Goal: Find specific fact: Find specific fact

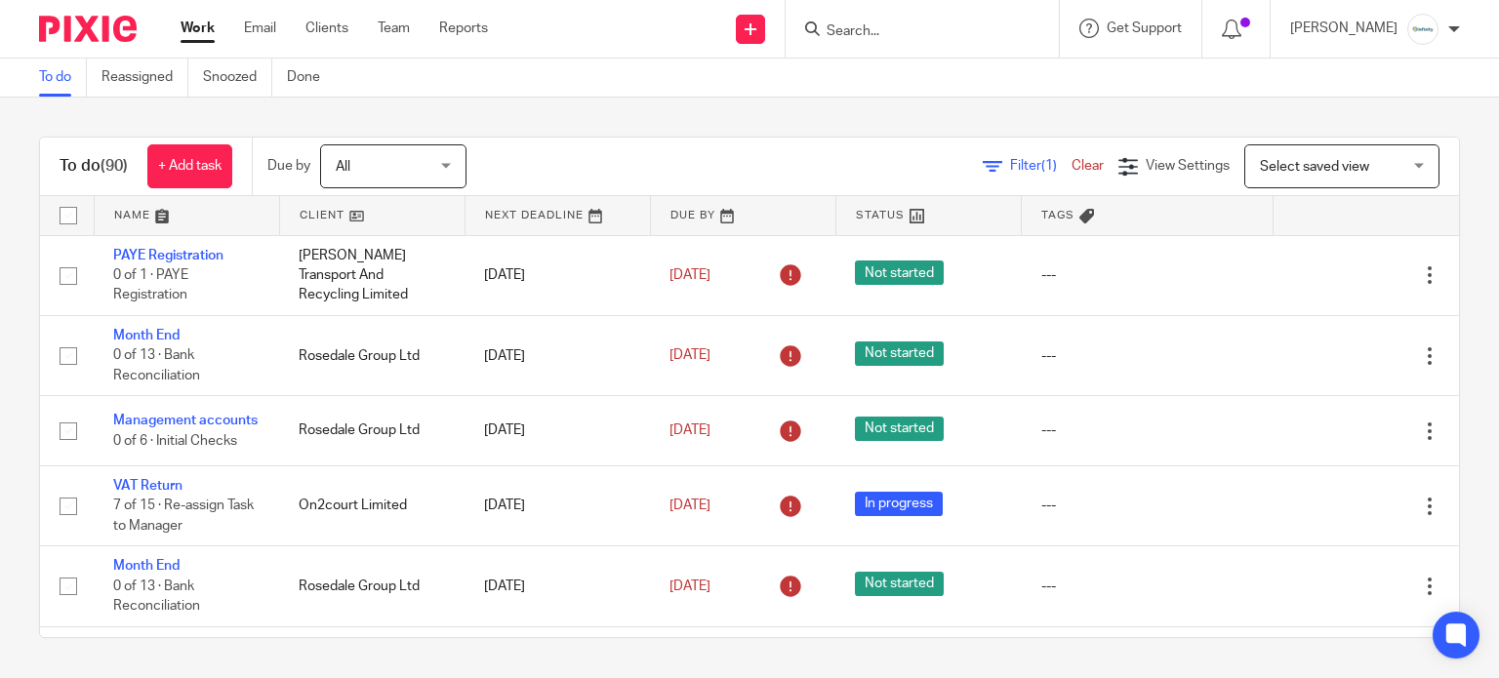
scroll to position [260, 0]
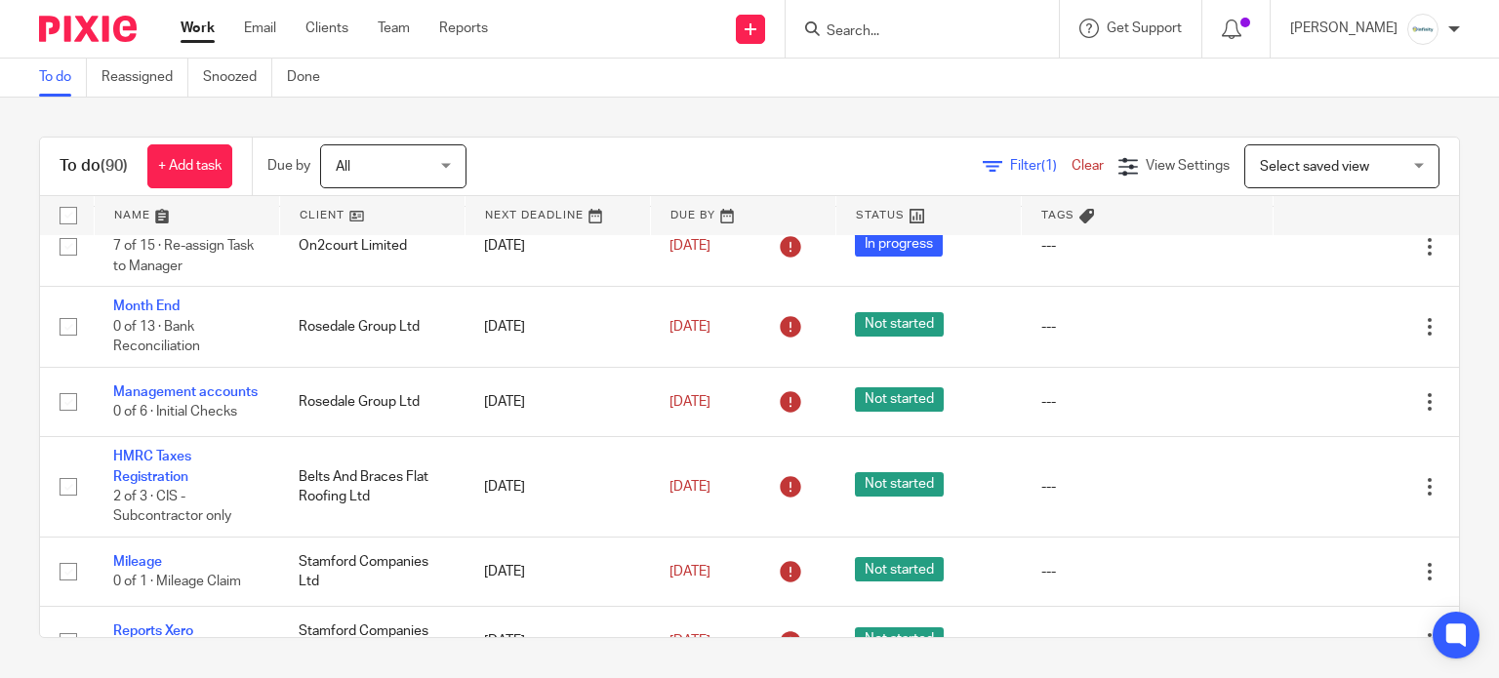
click at [995, 34] on input "Search" at bounding box center [912, 32] width 176 height 18
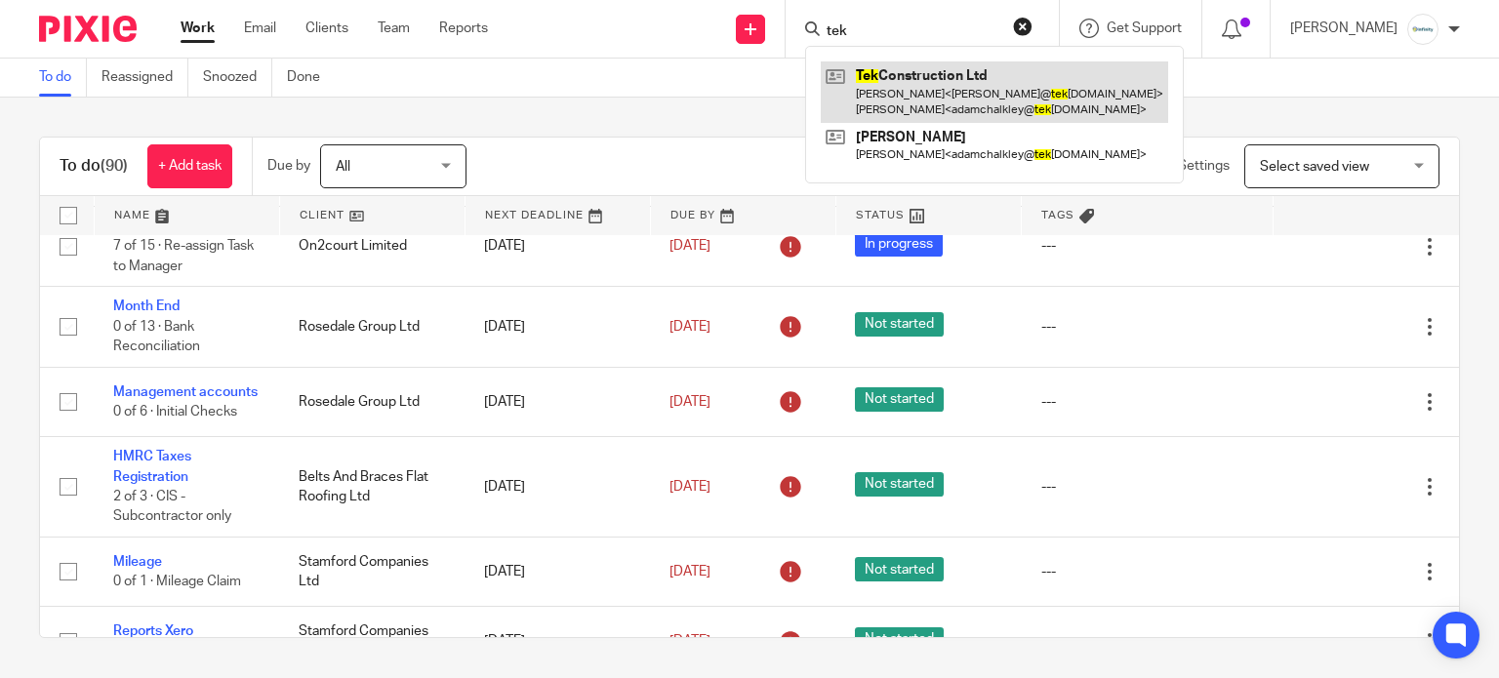
type input "tek"
click at [1056, 101] on link at bounding box center [994, 91] width 347 height 60
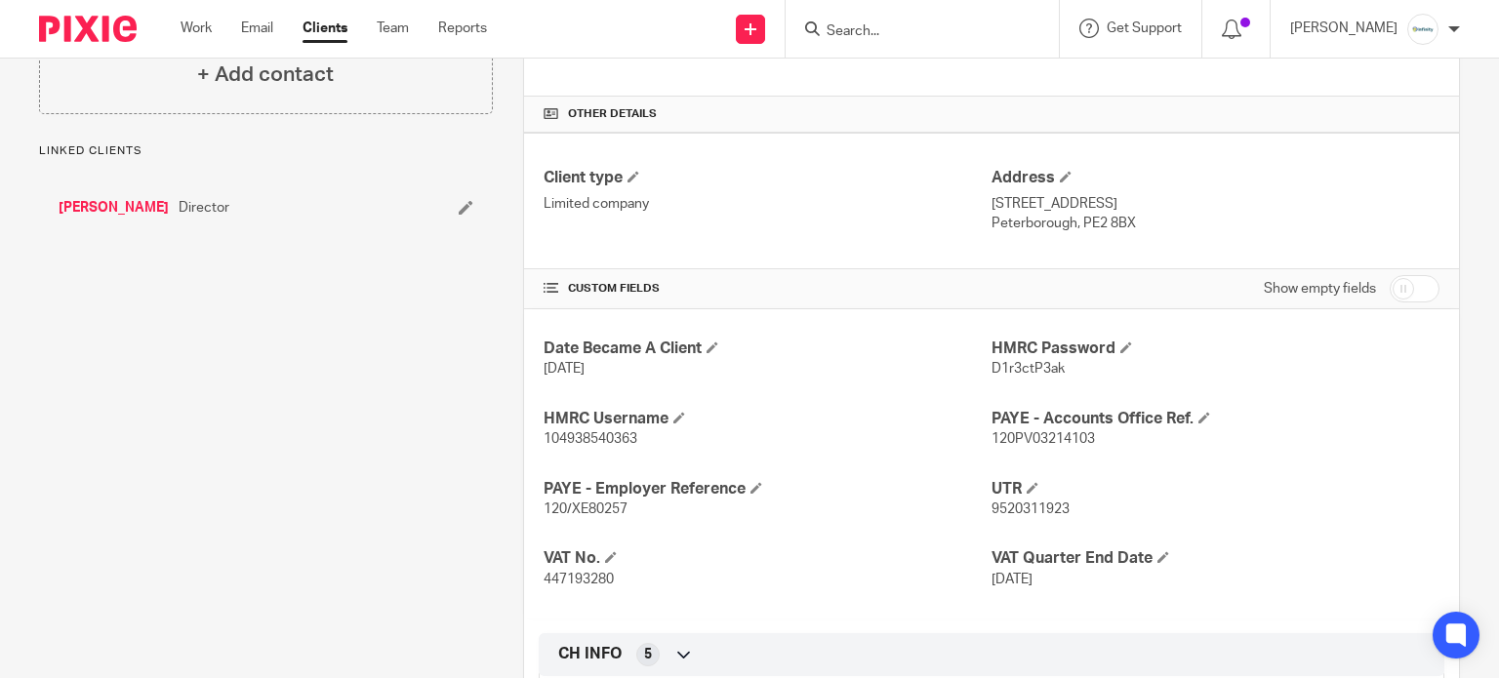
scroll to position [520, 0]
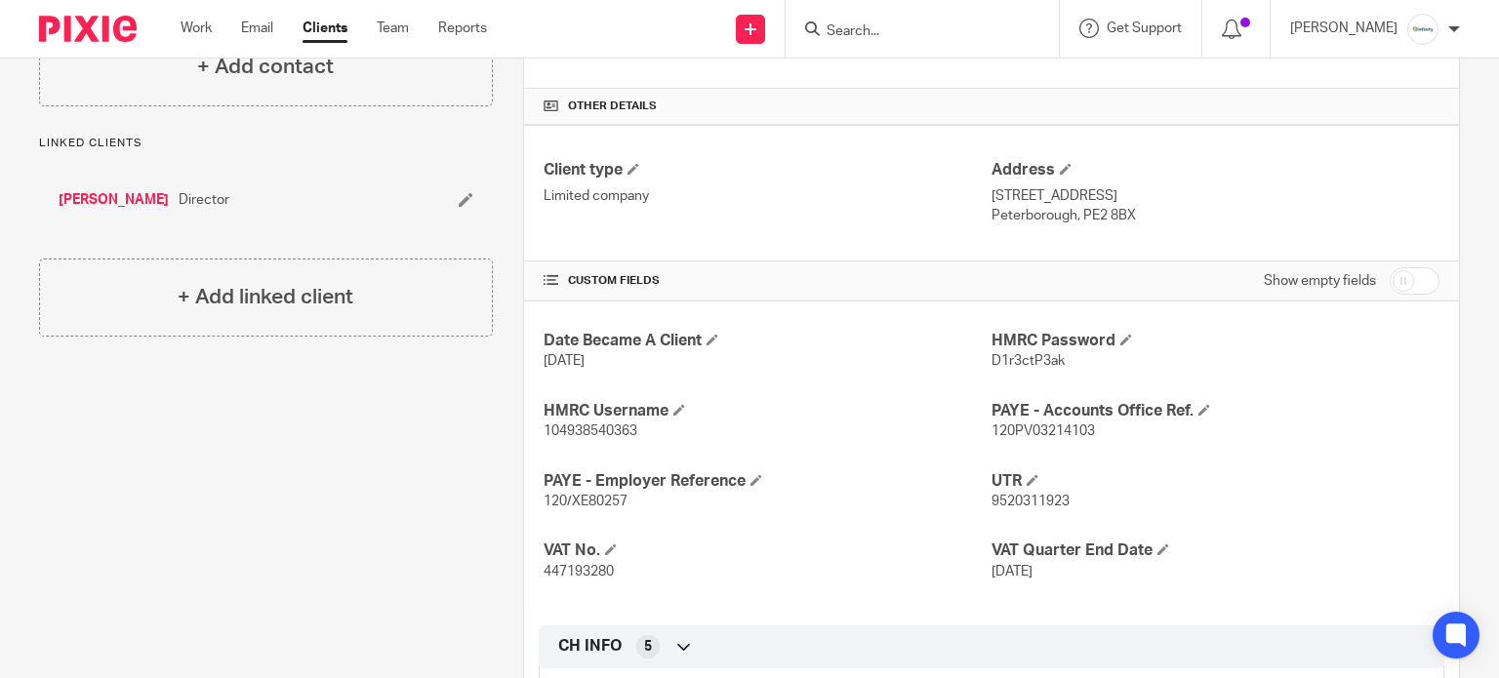
click at [611, 424] on span "104938540363" at bounding box center [590, 431] width 94 height 14
copy p "104938540363"
